Goal: Navigation & Orientation: Understand site structure

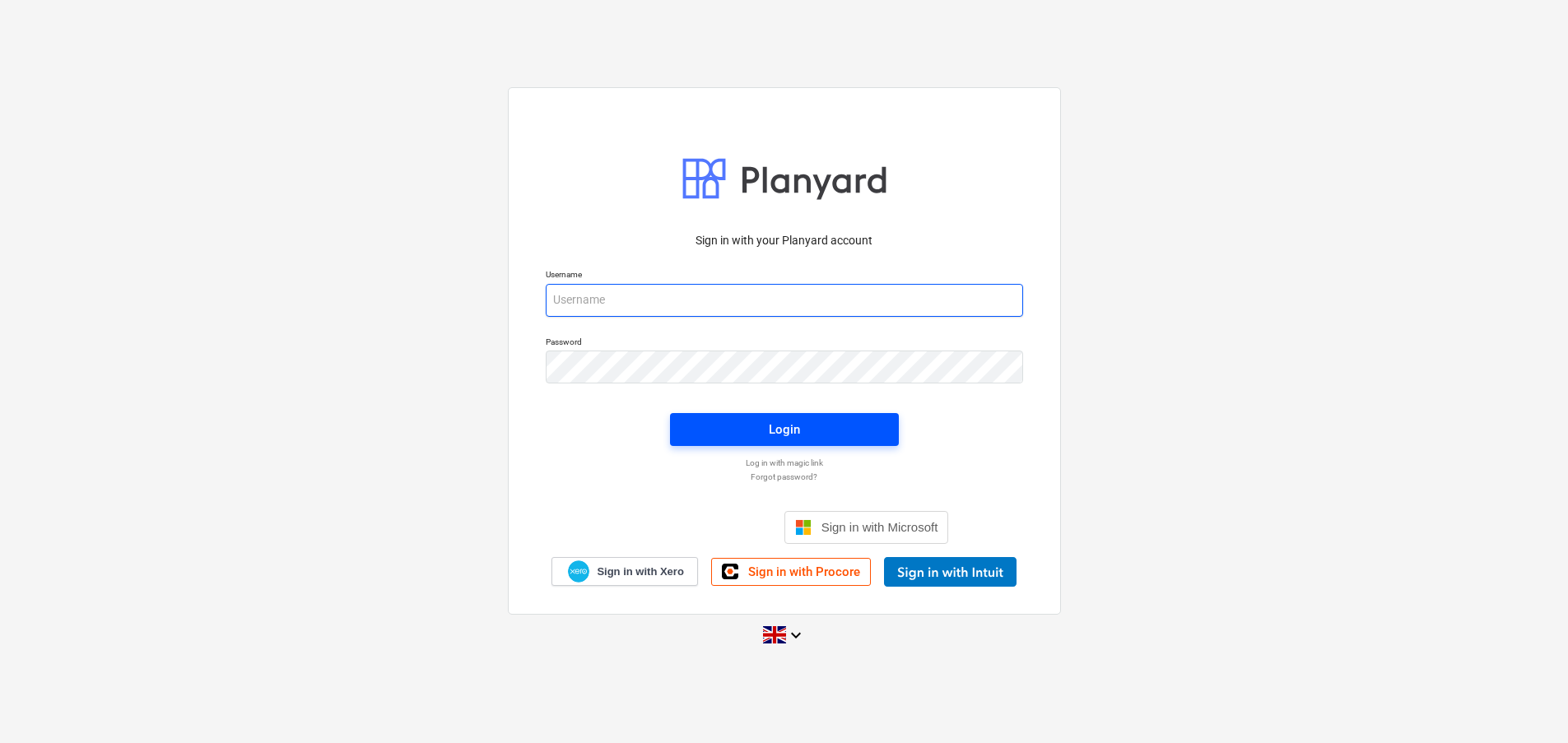
type input "[EMAIL_ADDRESS][DOMAIN_NAME]"
click at [739, 424] on span "Login" at bounding box center [784, 430] width 189 height 21
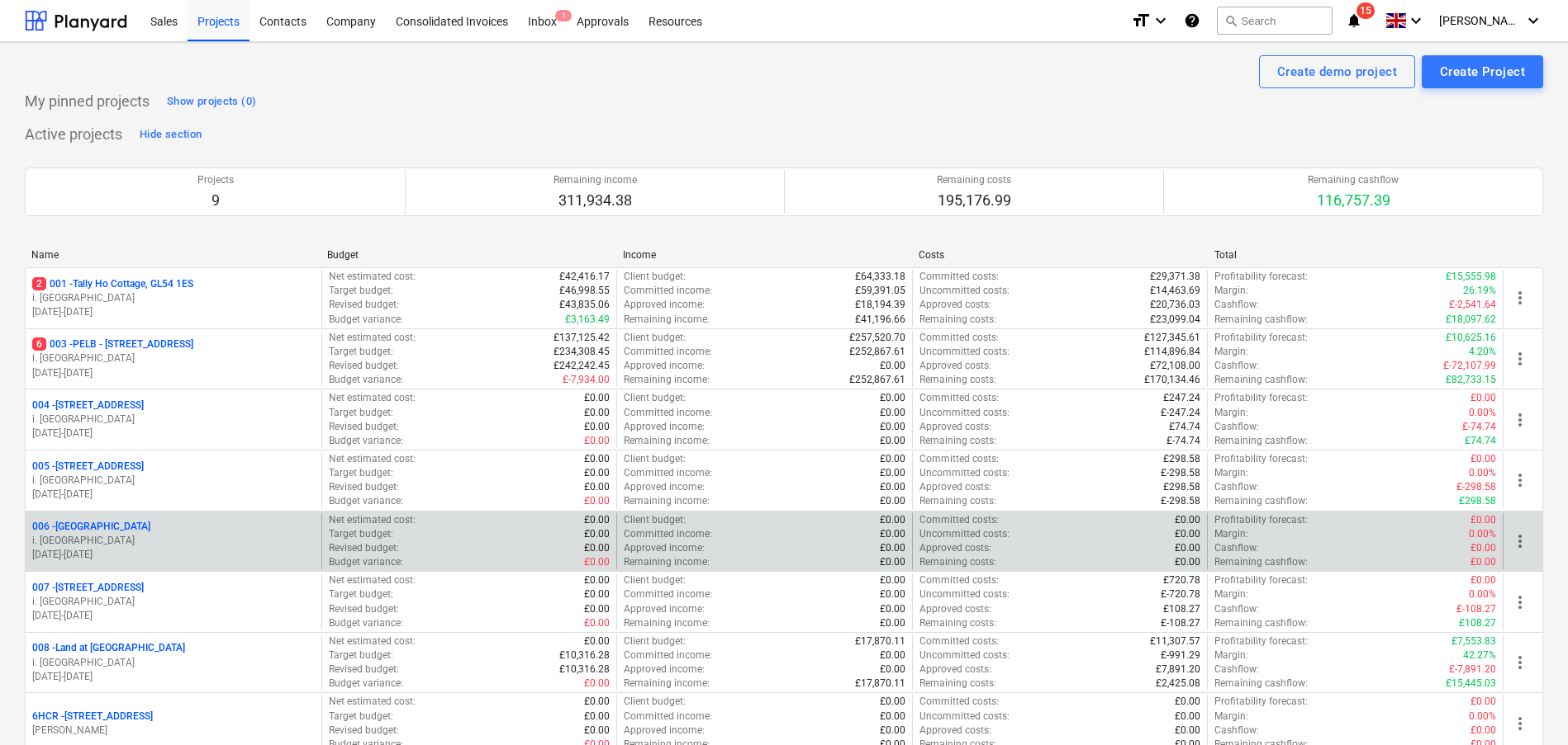
scroll to position [3, 0]
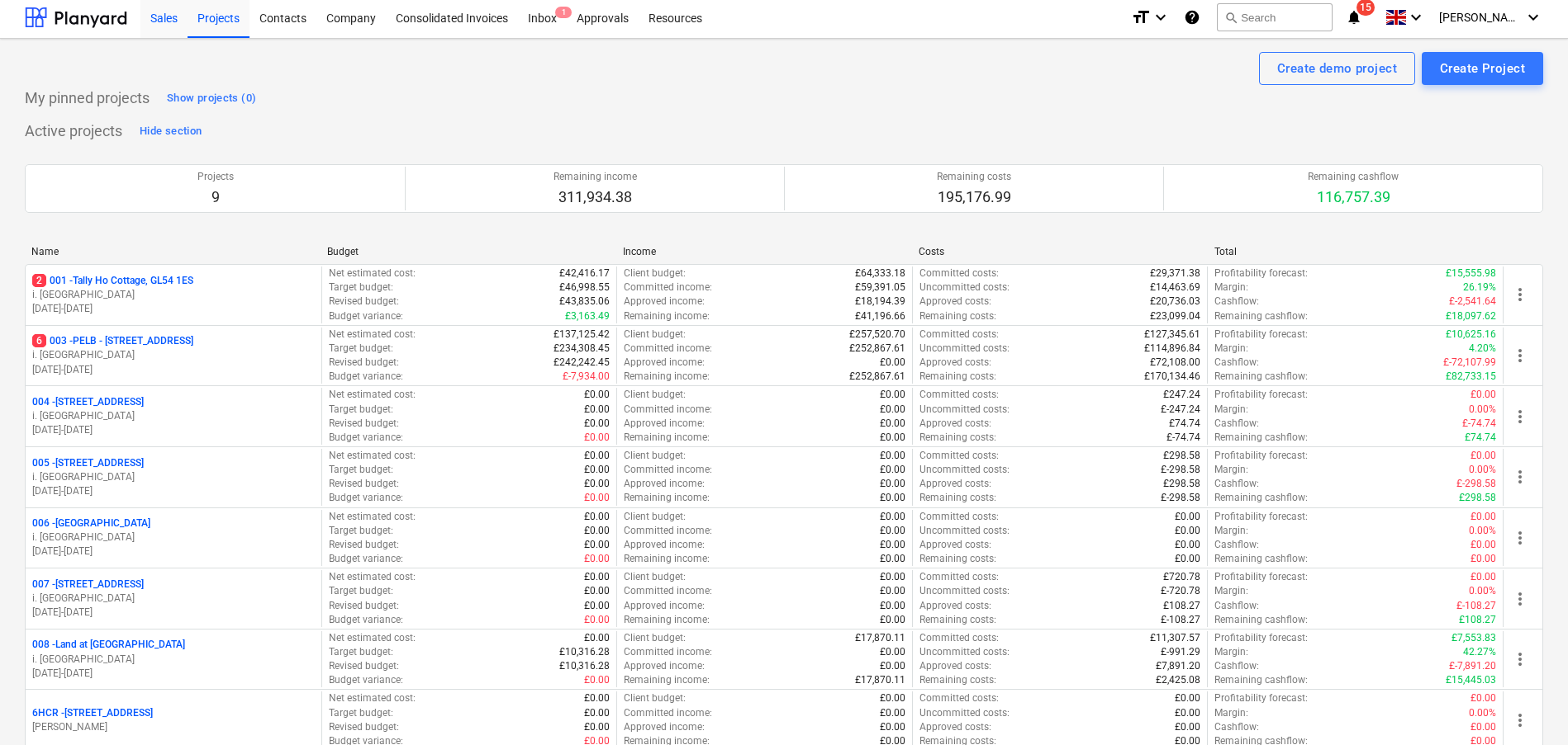
click at [166, 20] on div "Sales" at bounding box center [163, 17] width 47 height 42
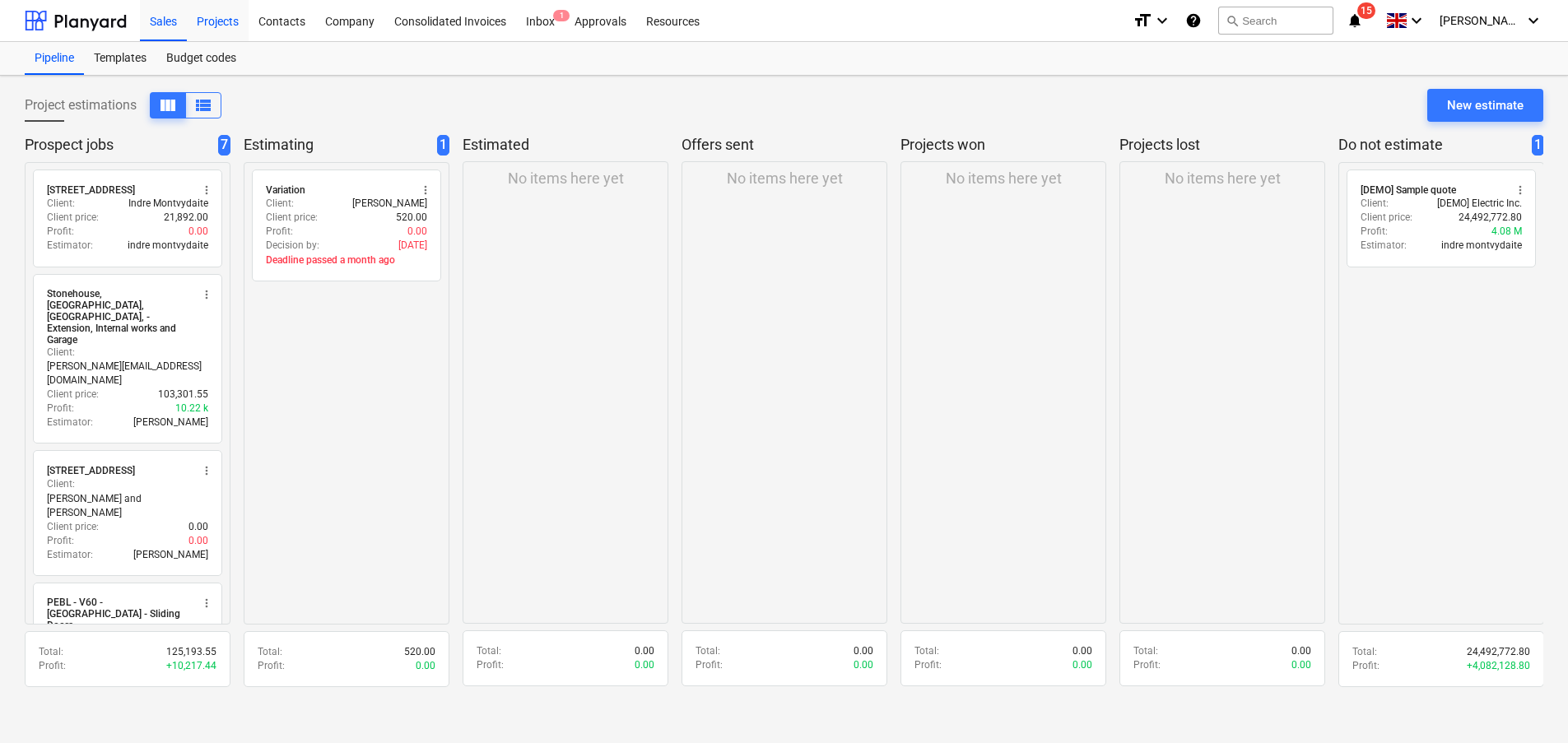
click at [247, 21] on div "Projects" at bounding box center [217, 20] width 62 height 42
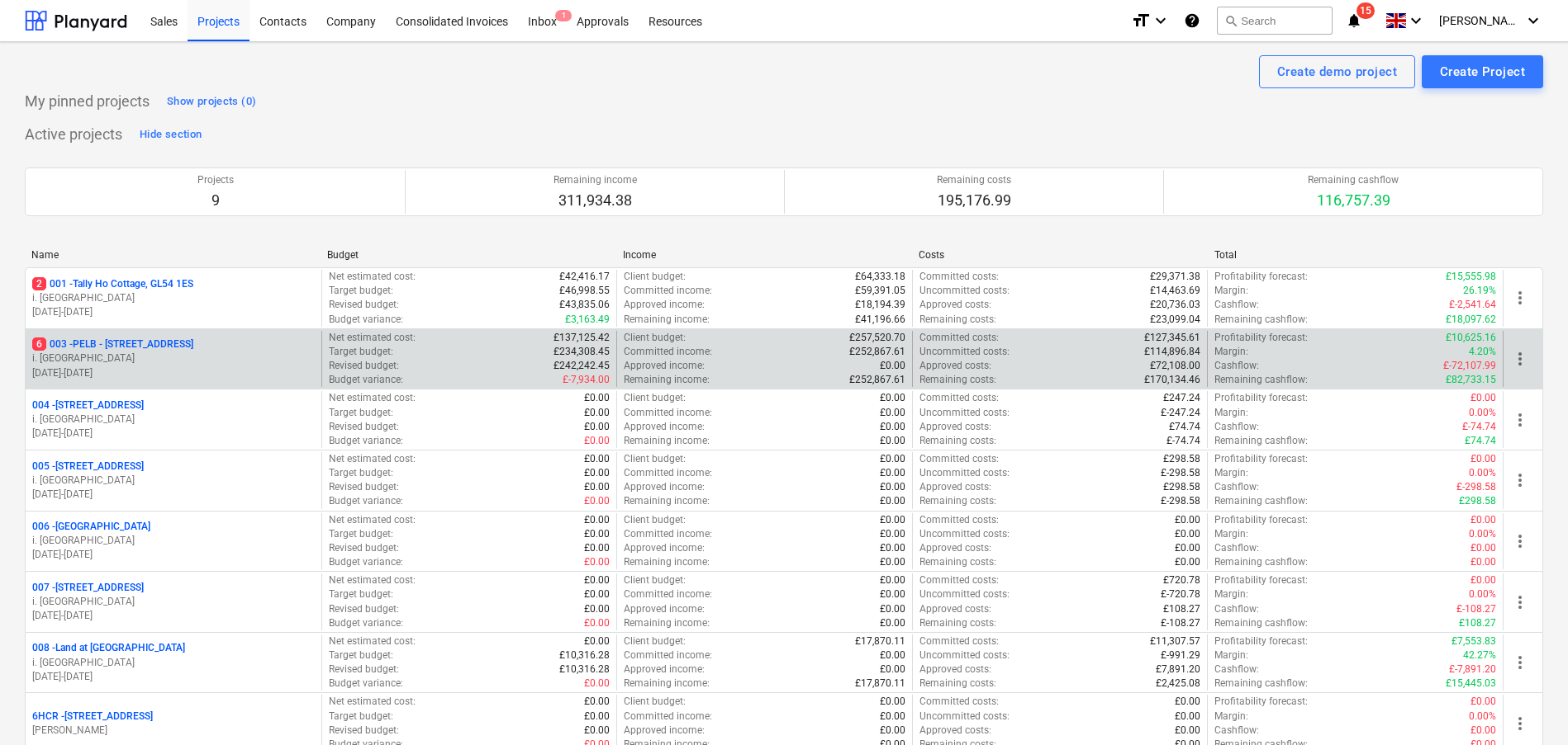
click at [193, 341] on p "6 003 - PELB - [GEOGRAPHIC_DATA], [GEOGRAPHIC_DATA], GL2 7NE" at bounding box center [113, 344] width 161 height 14
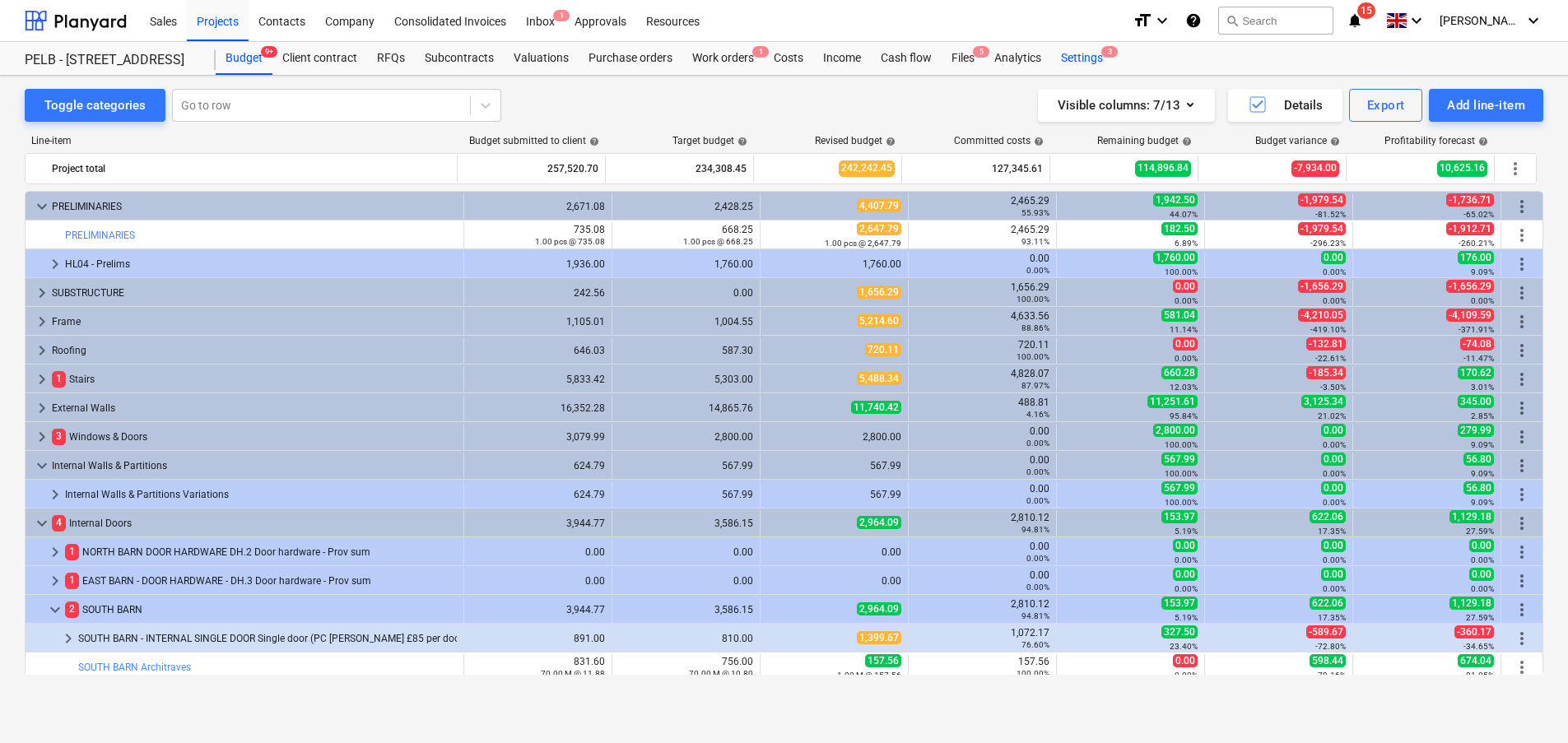
scroll to position [41, 0]
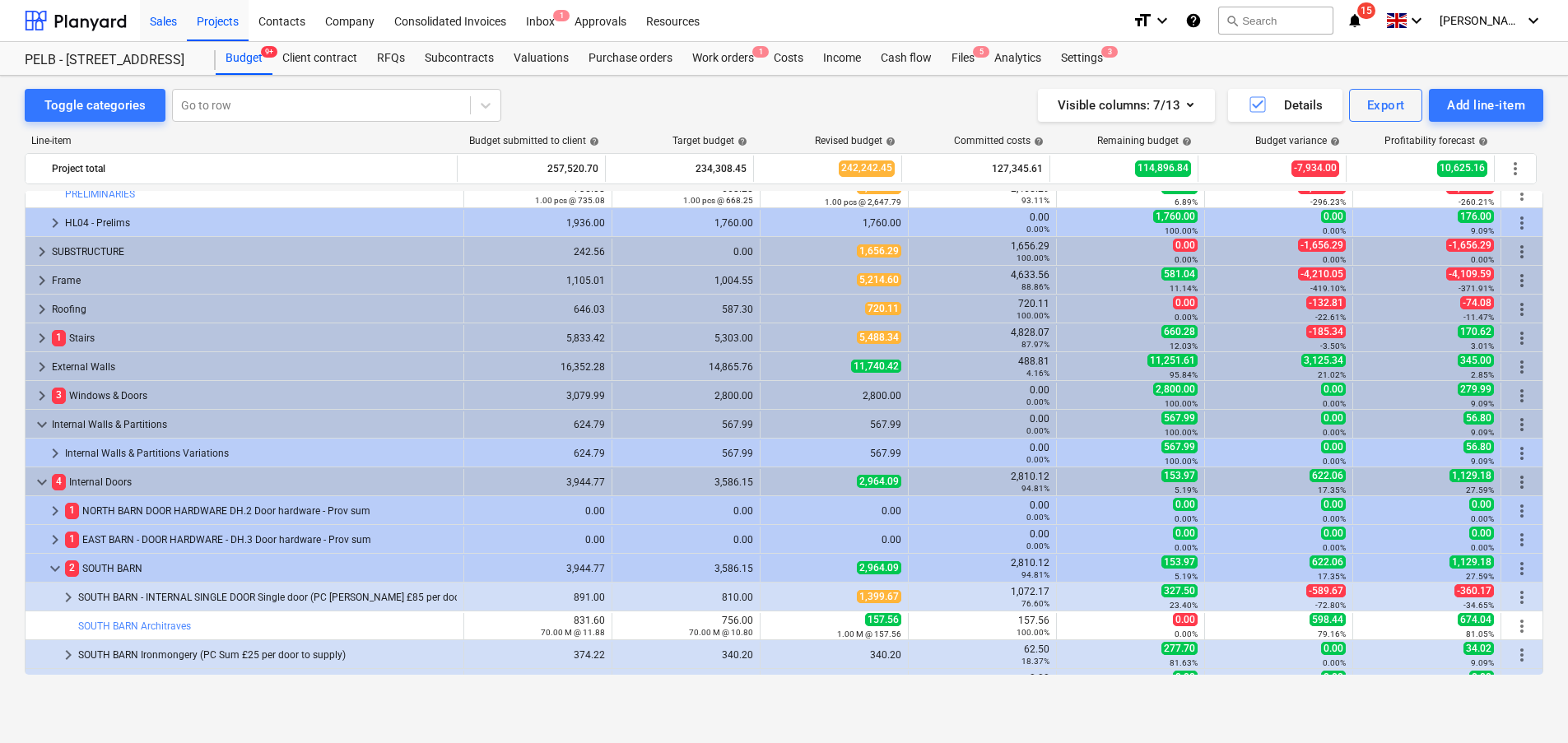
click at [164, 14] on div "Sales" at bounding box center [163, 20] width 47 height 42
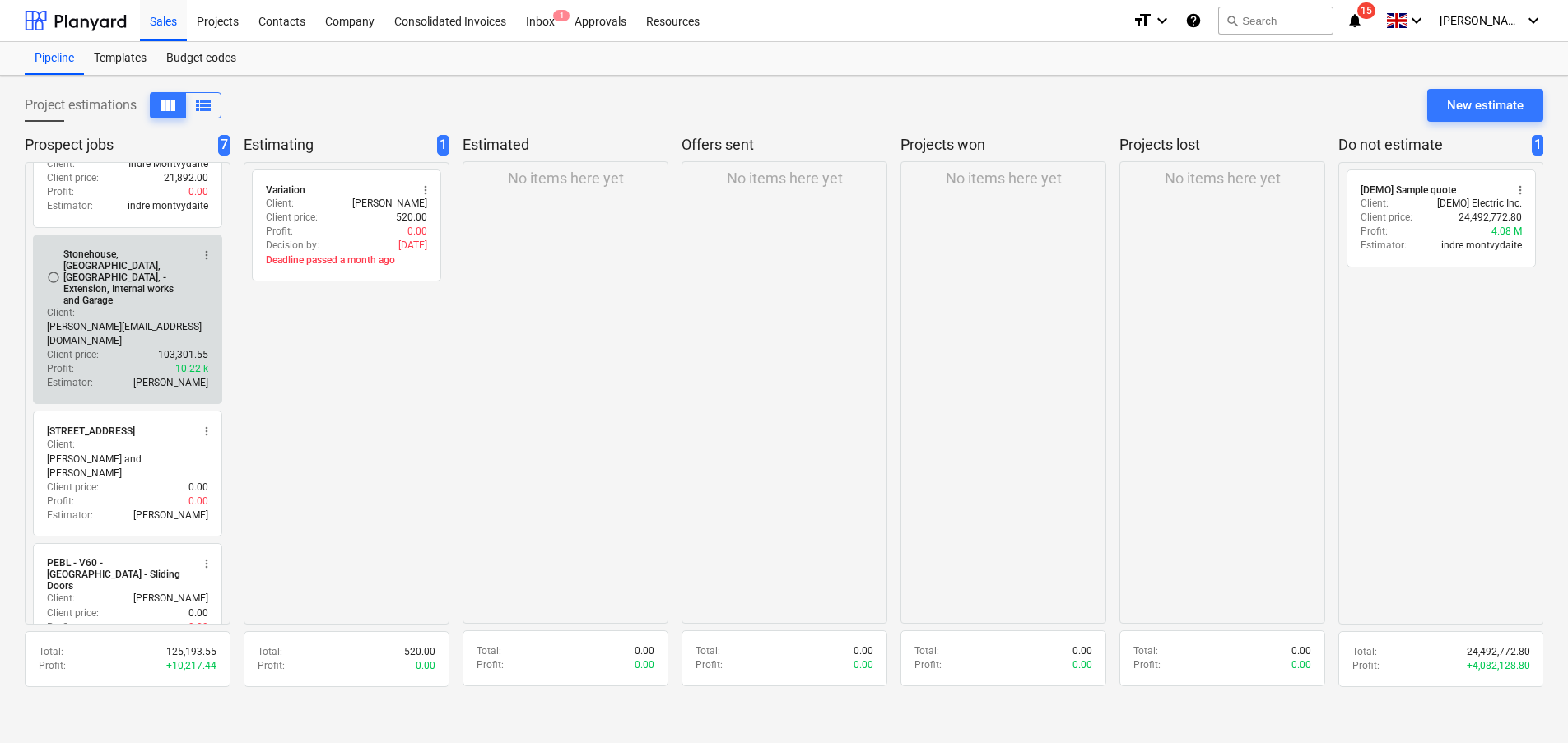
scroll to position [43, 0]
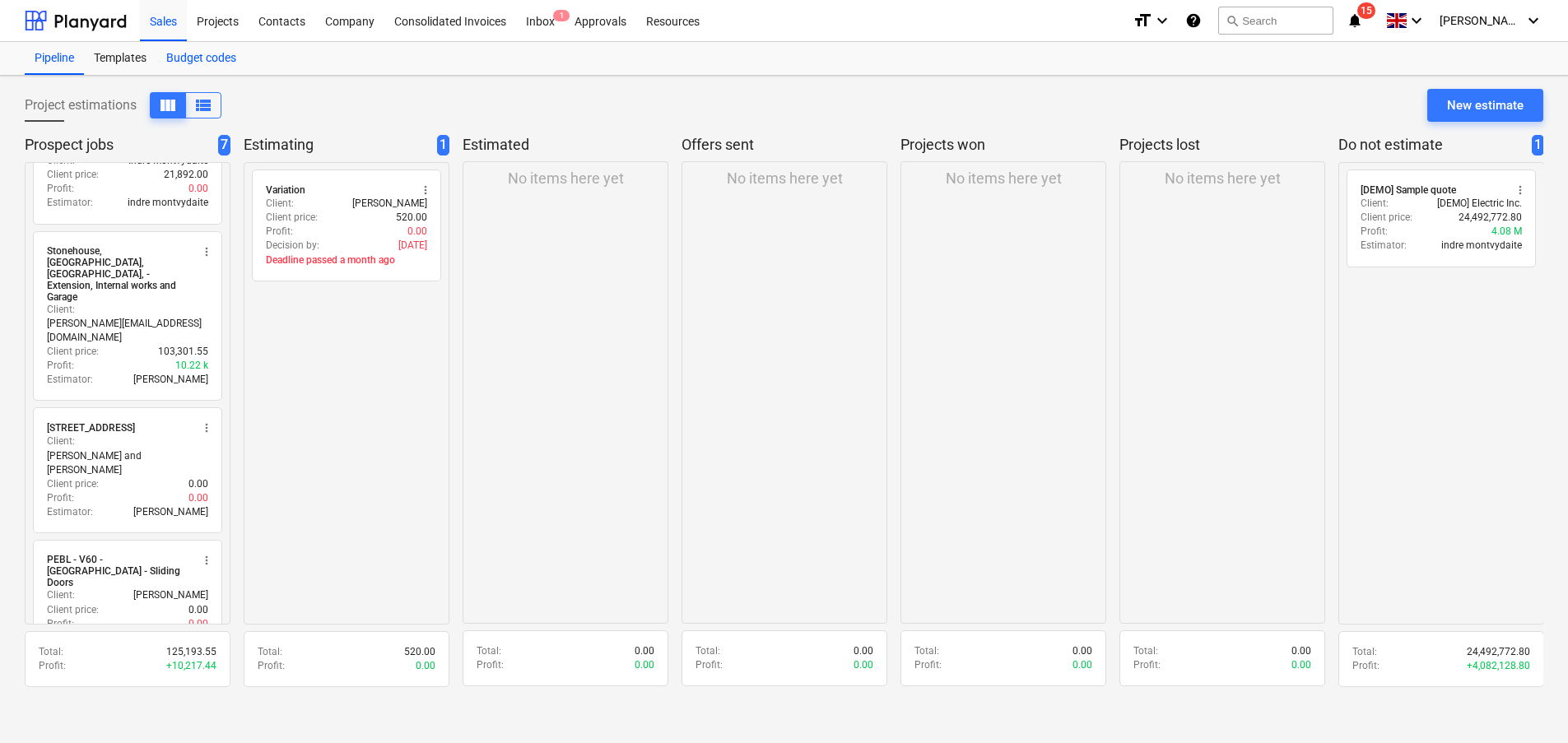
click at [223, 44] on div "Budget codes" at bounding box center [201, 59] width 90 height 33
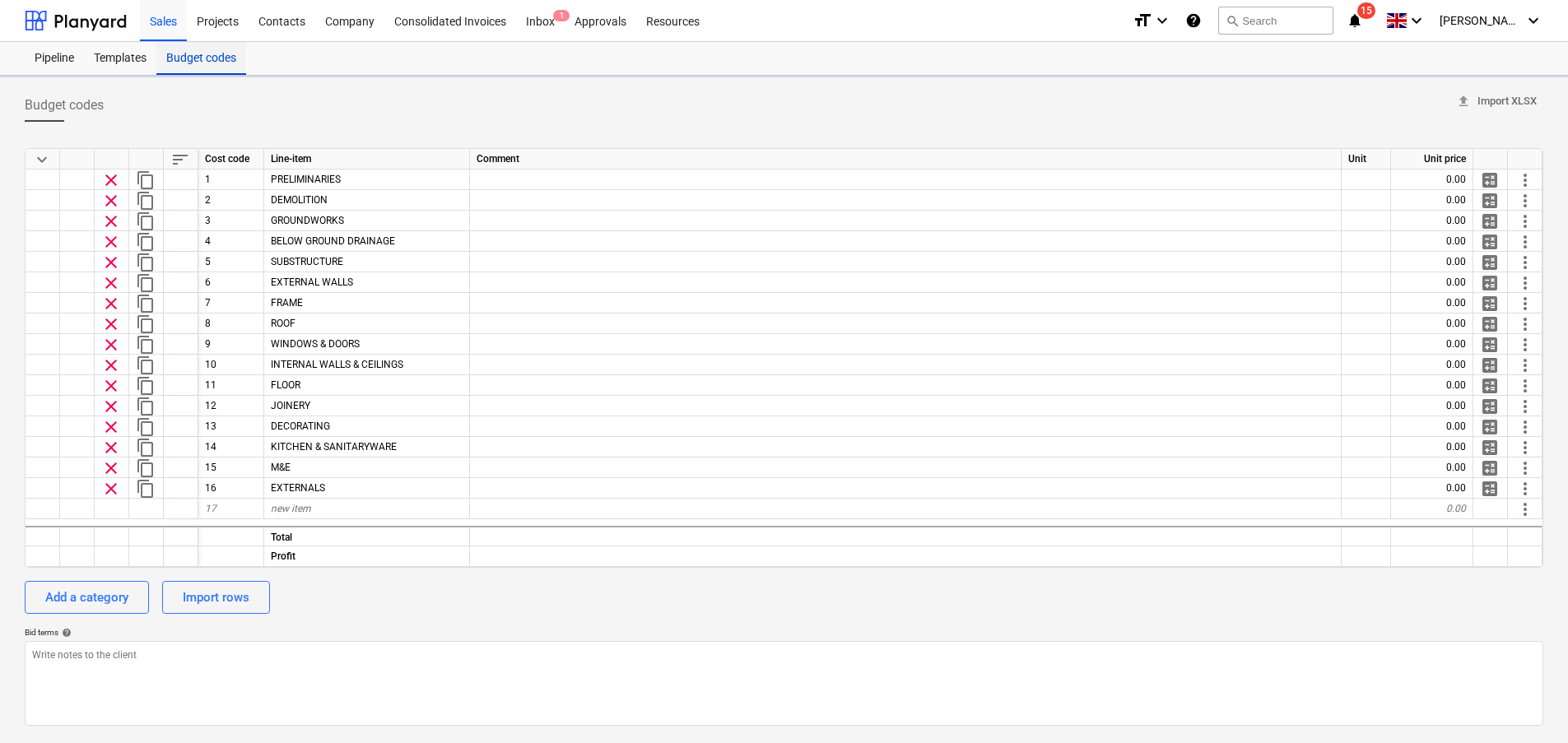
type textarea "x"
click at [117, 60] on div "Templates" at bounding box center [121, 59] width 73 height 33
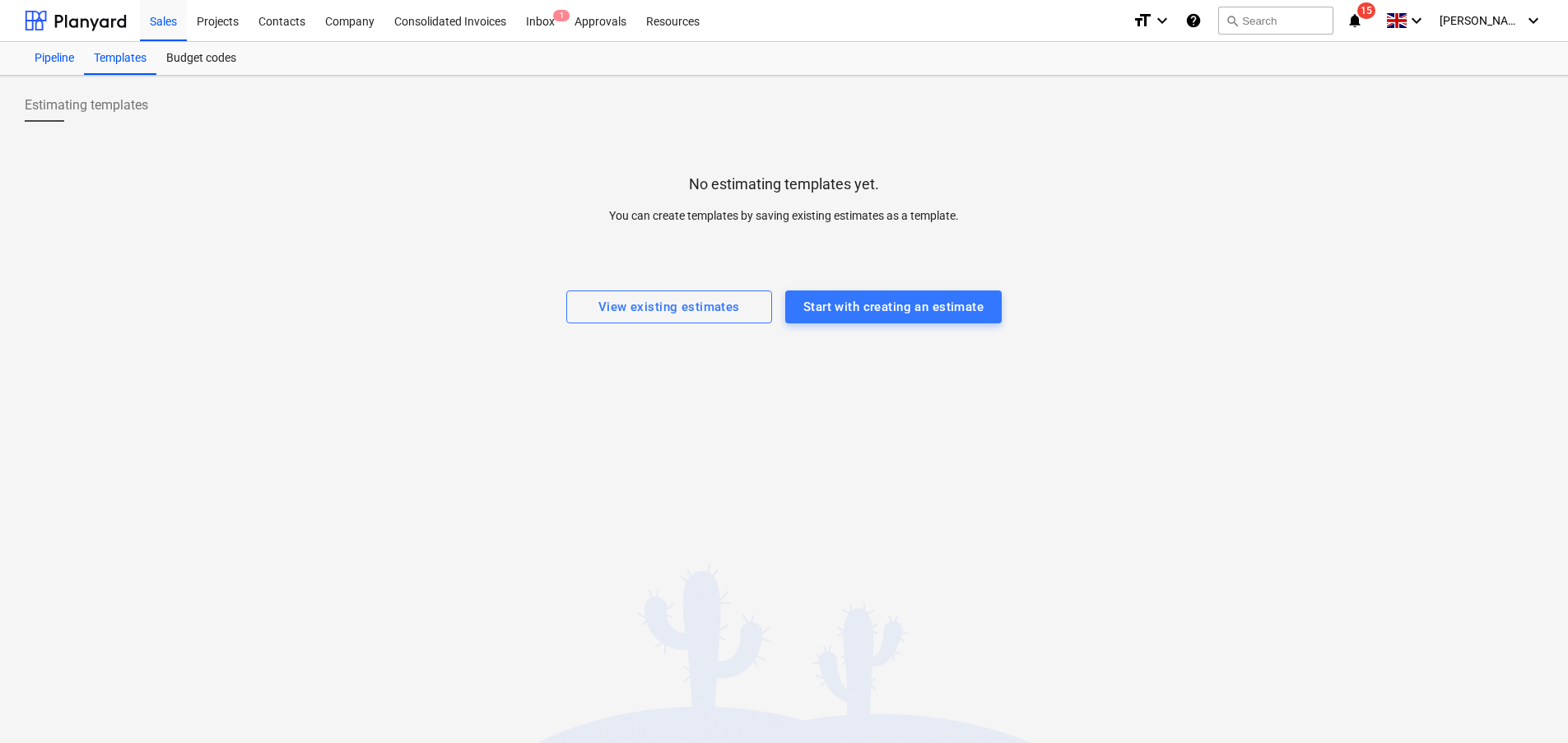
click at [57, 58] on div "Pipeline" at bounding box center [55, 59] width 59 height 33
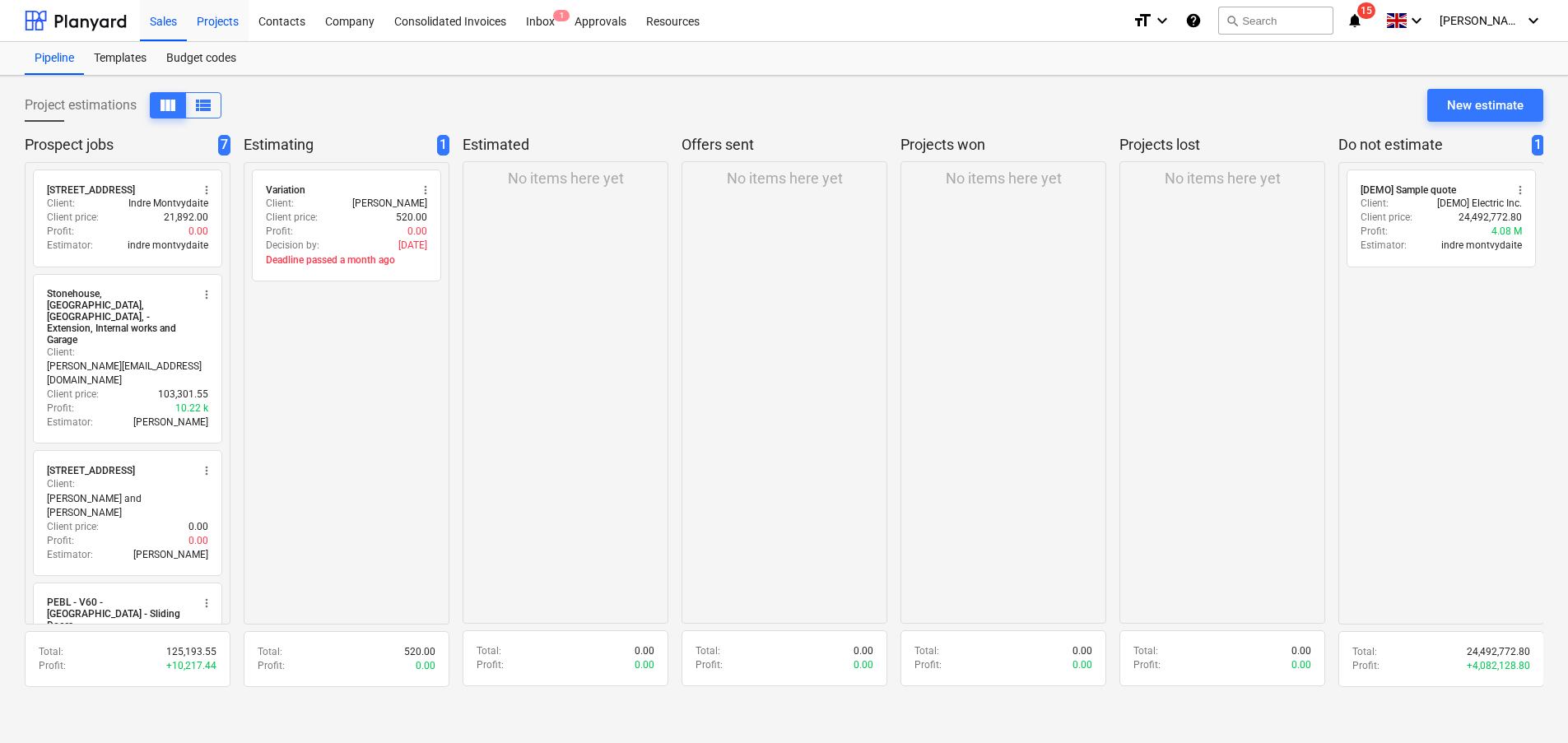
click at [210, 20] on div "Projects" at bounding box center [217, 20] width 62 height 42
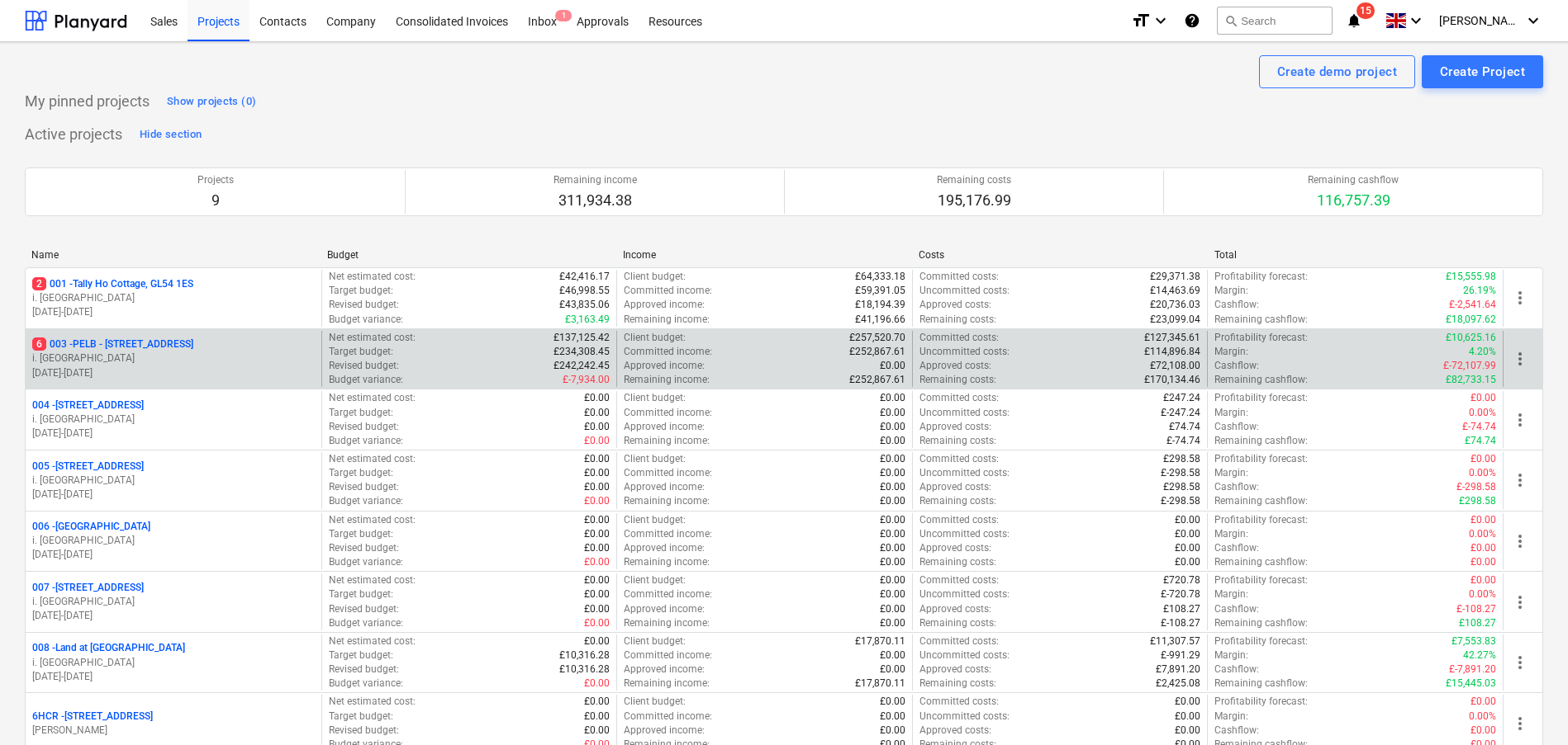
click at [193, 345] on p "6 003 - PELB - [GEOGRAPHIC_DATA], [GEOGRAPHIC_DATA], GL2 7NE" at bounding box center [113, 344] width 161 height 14
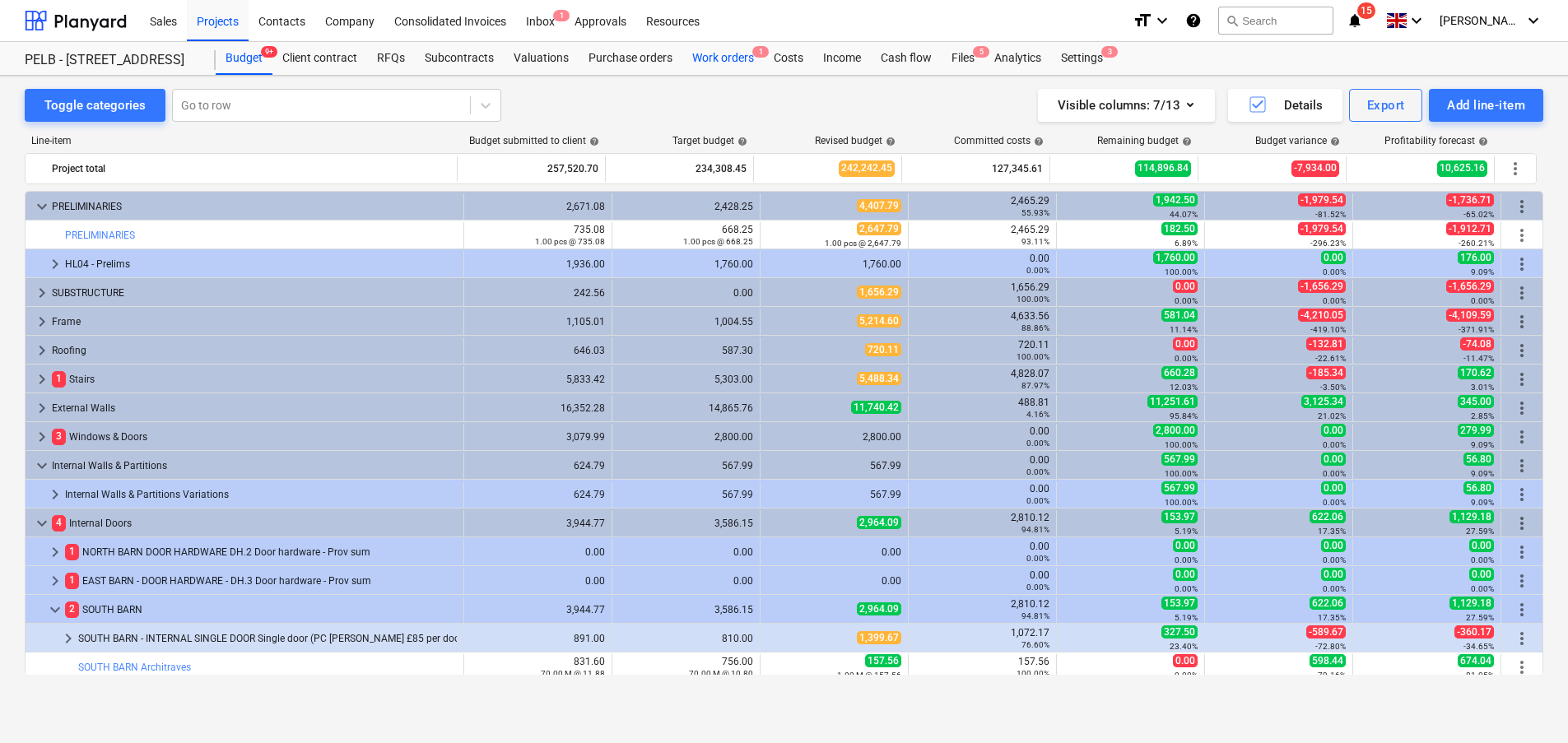
scroll to position [41, 0]
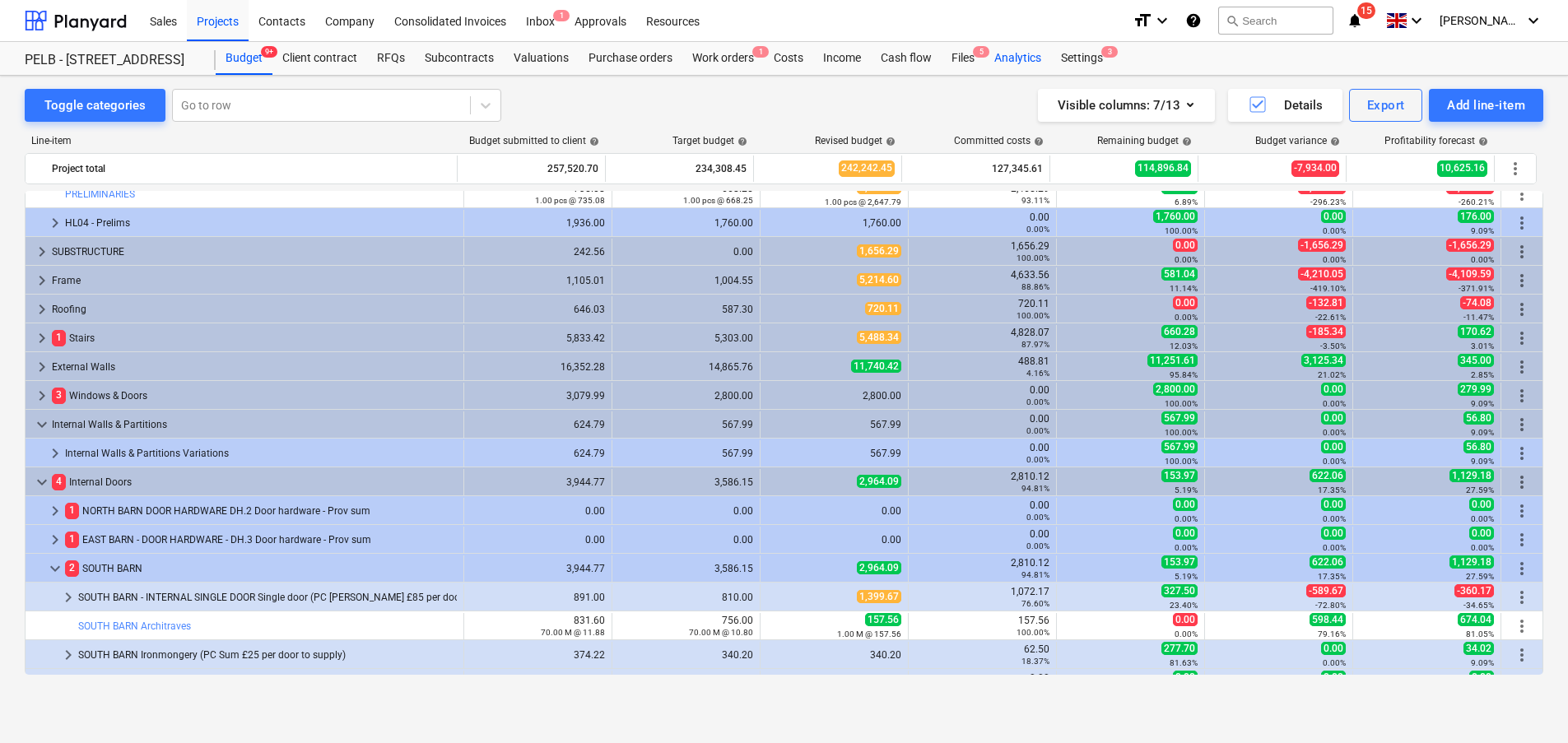
click at [1018, 63] on div "Analytics" at bounding box center [1017, 59] width 67 height 33
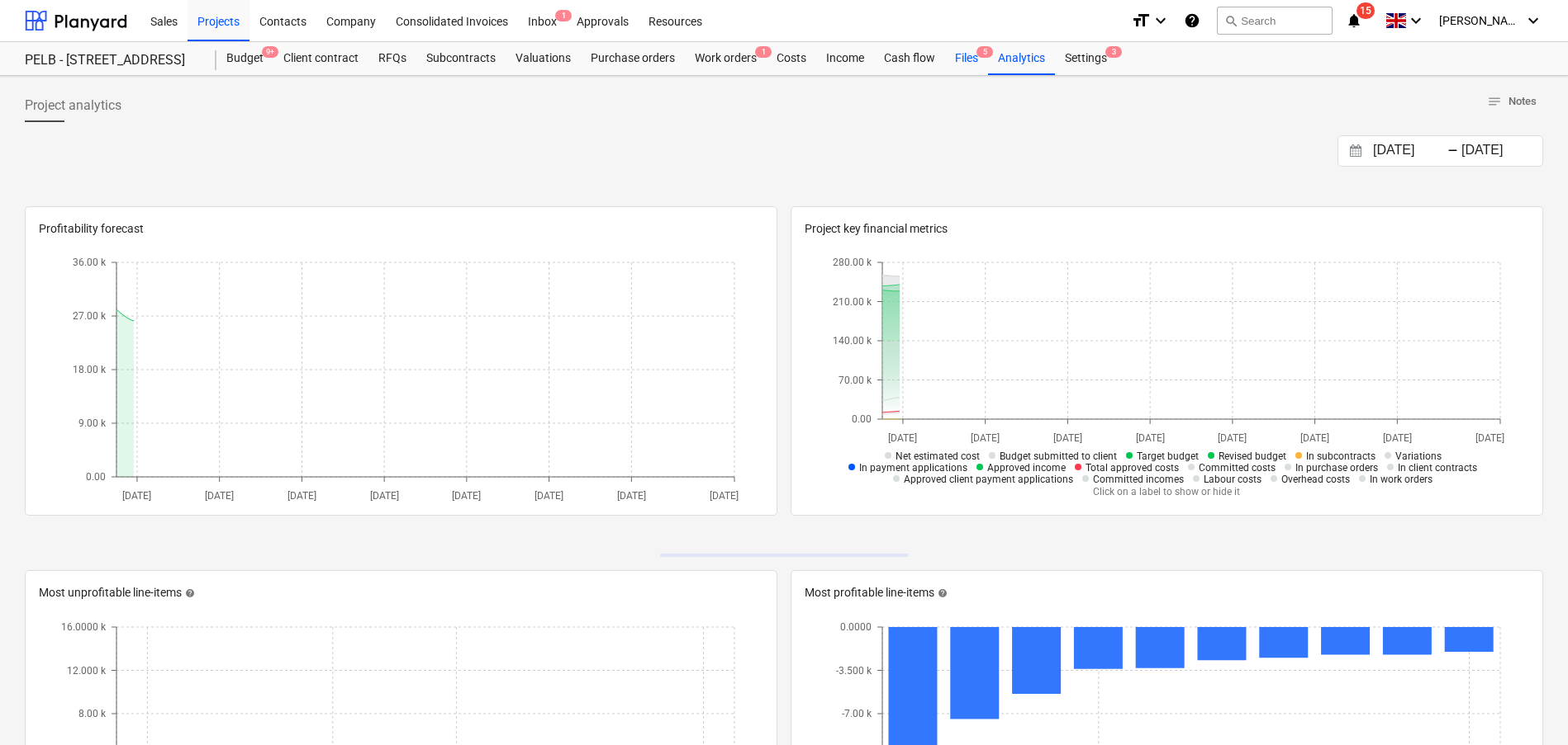
click at [959, 60] on div "Files 5" at bounding box center [967, 59] width 43 height 33
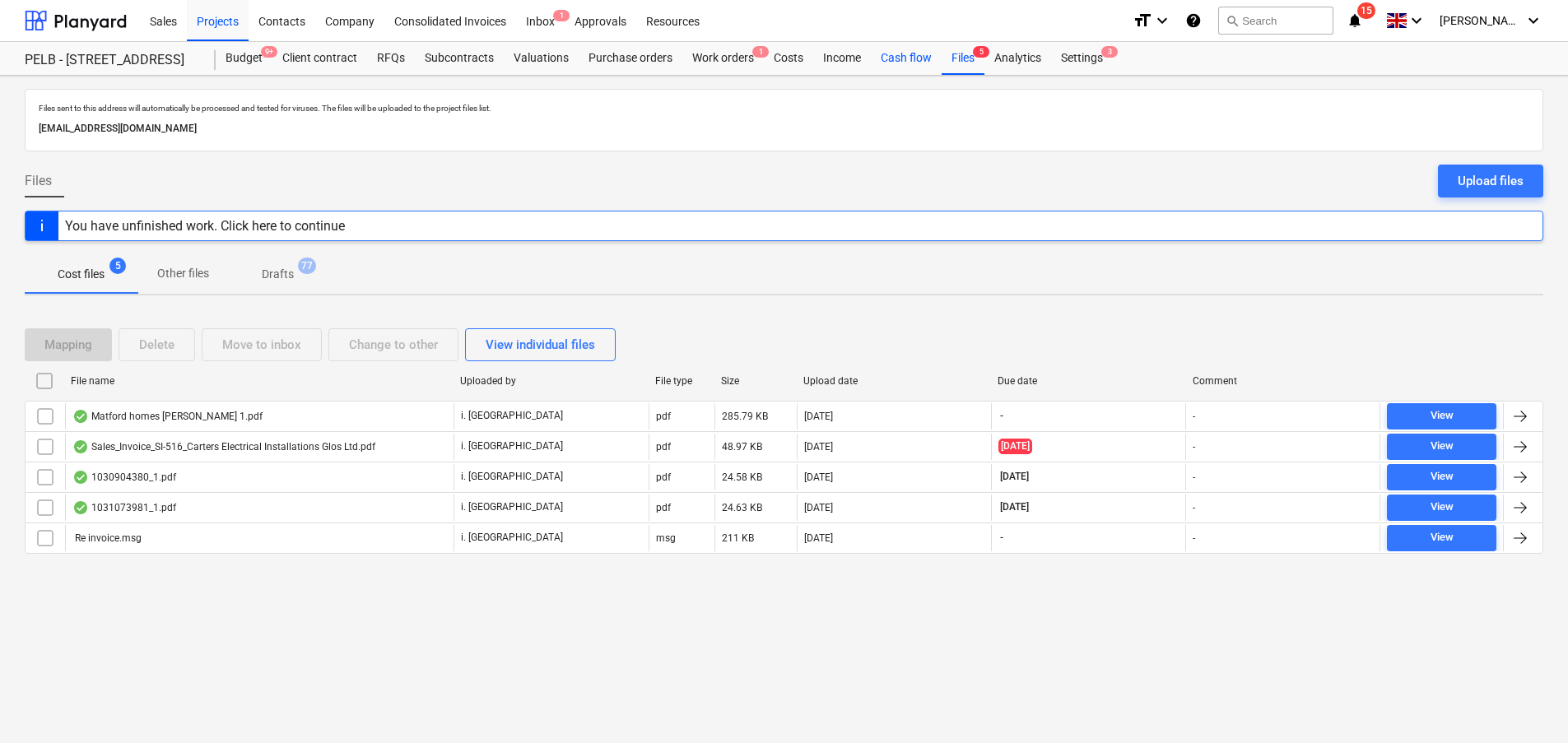
click at [878, 63] on div "Cash flow" at bounding box center [906, 59] width 71 height 33
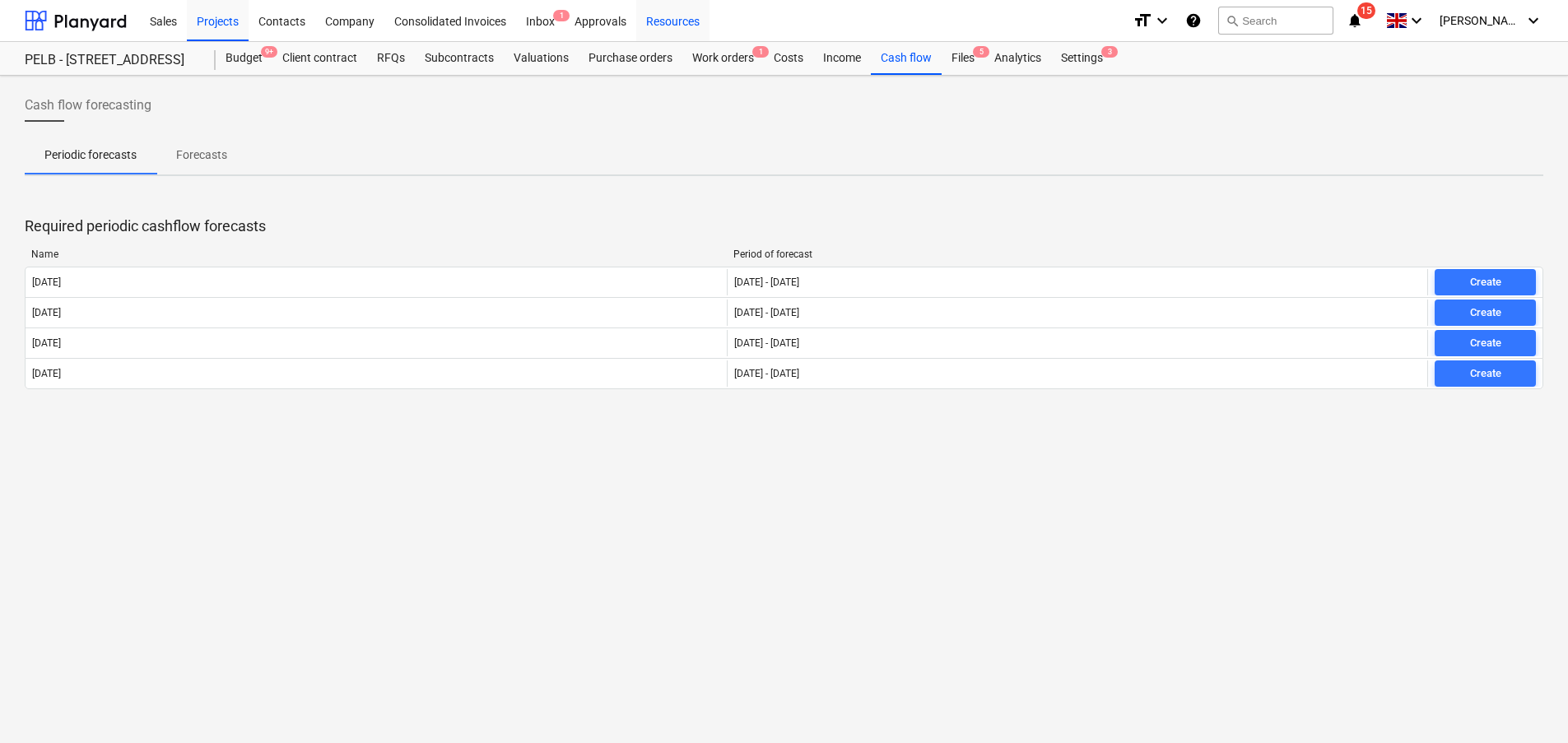
click at [669, 21] on div "Resources" at bounding box center [672, 20] width 74 height 42
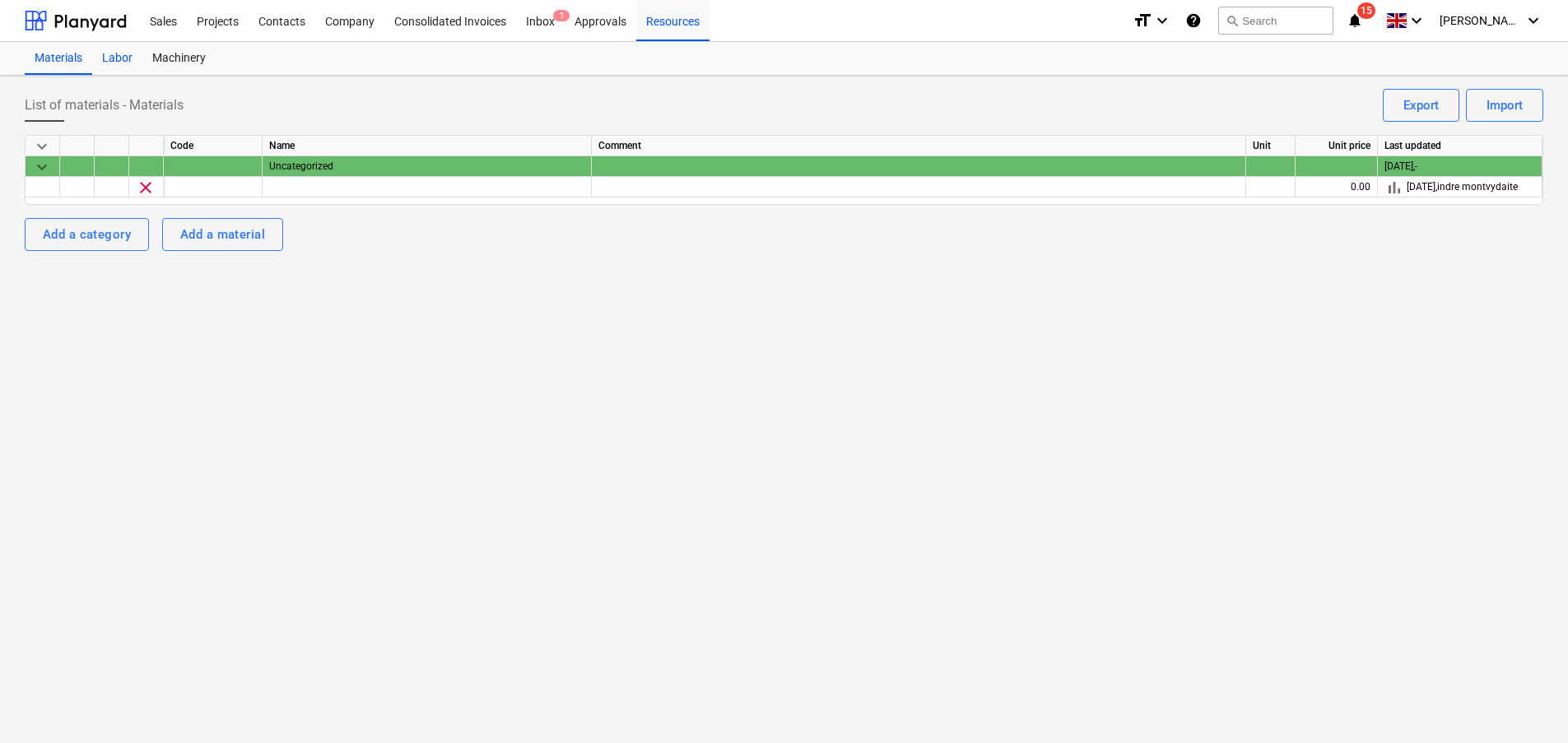
click at [129, 64] on div "Labor" at bounding box center [117, 59] width 50 height 33
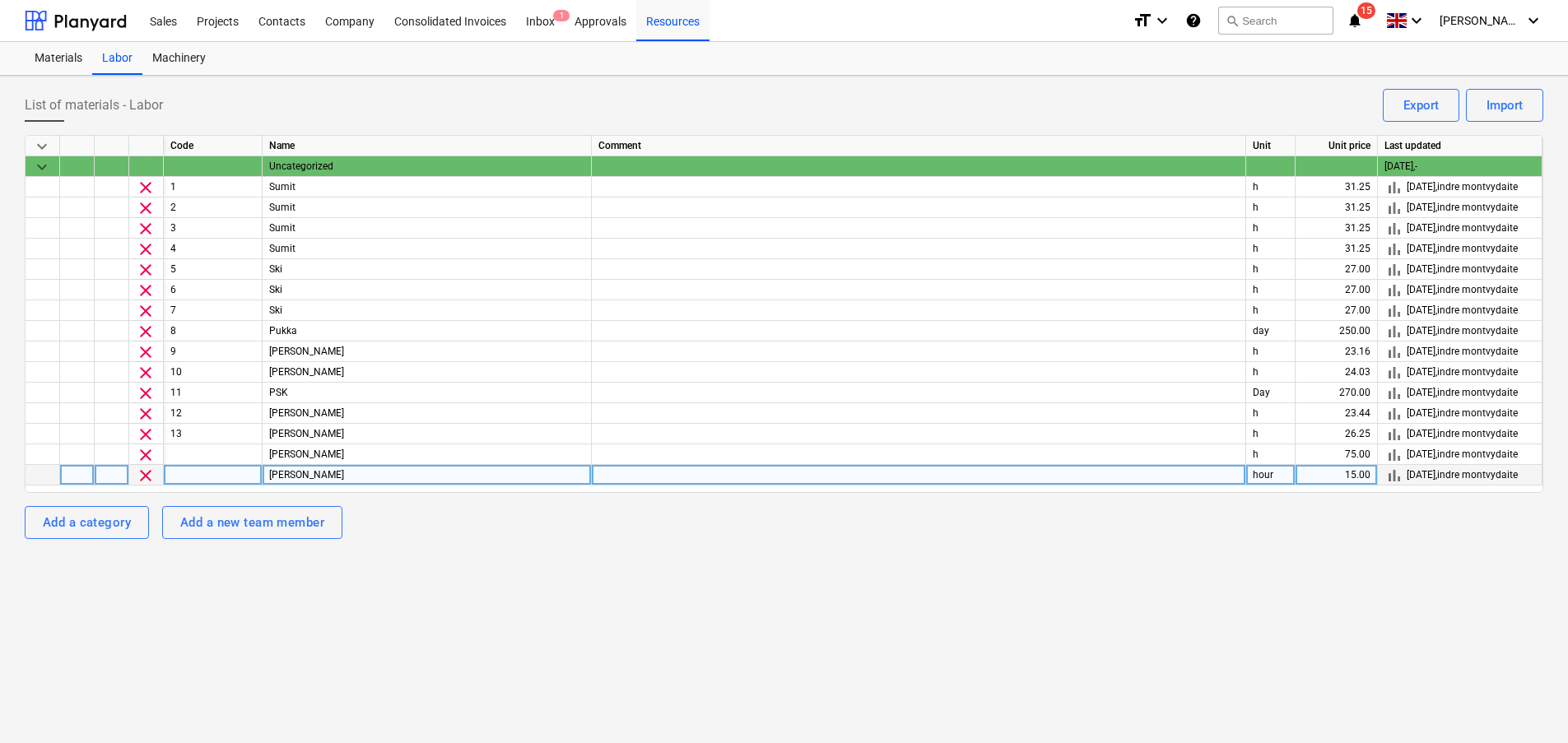
click at [655, 476] on div at bounding box center [919, 475] width 654 height 21
